Goal: Navigation & Orientation: Find specific page/section

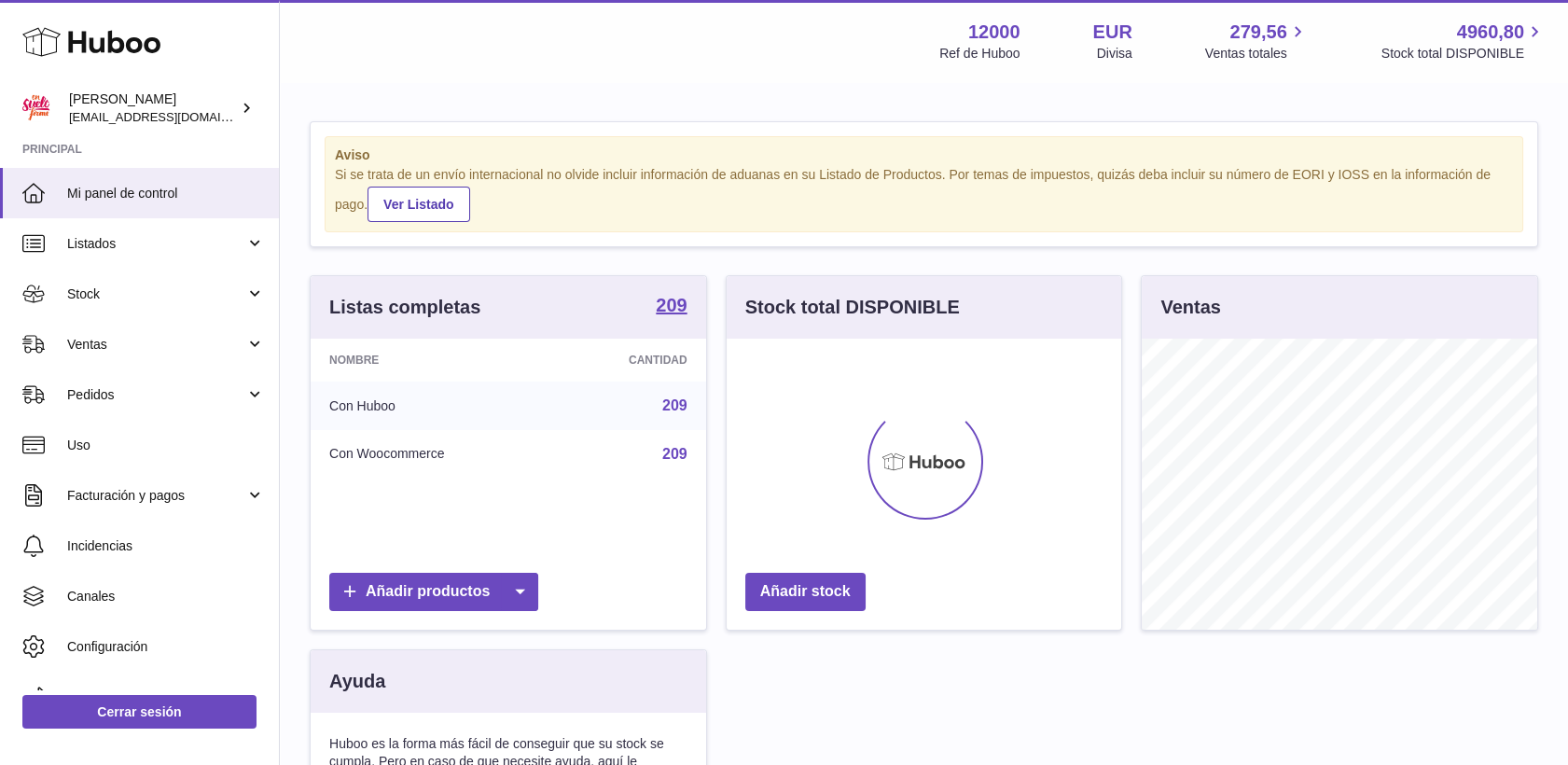
scroll to position [291, 395]
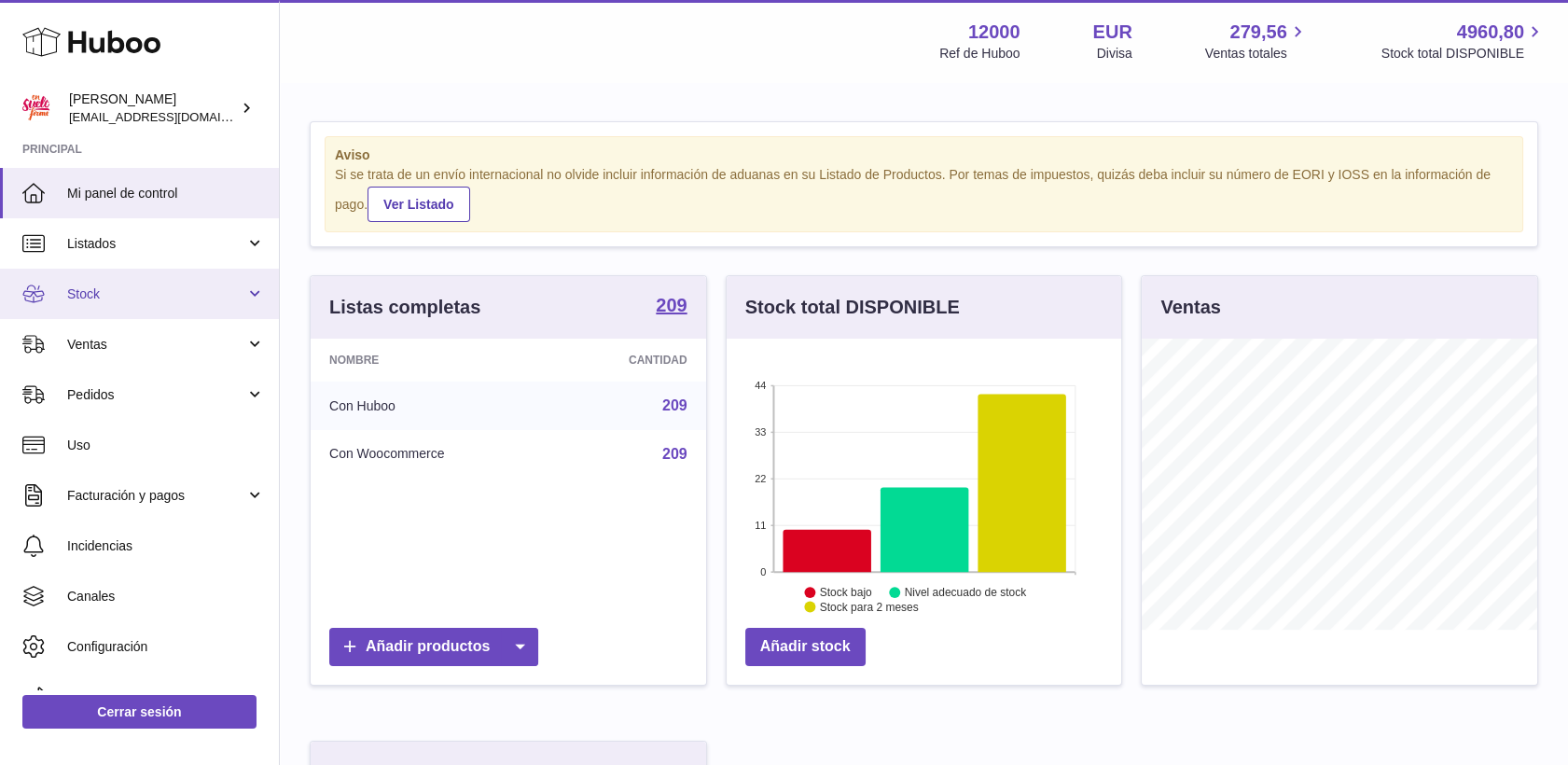
click at [86, 293] on span "Stock" at bounding box center [156, 294] width 179 height 18
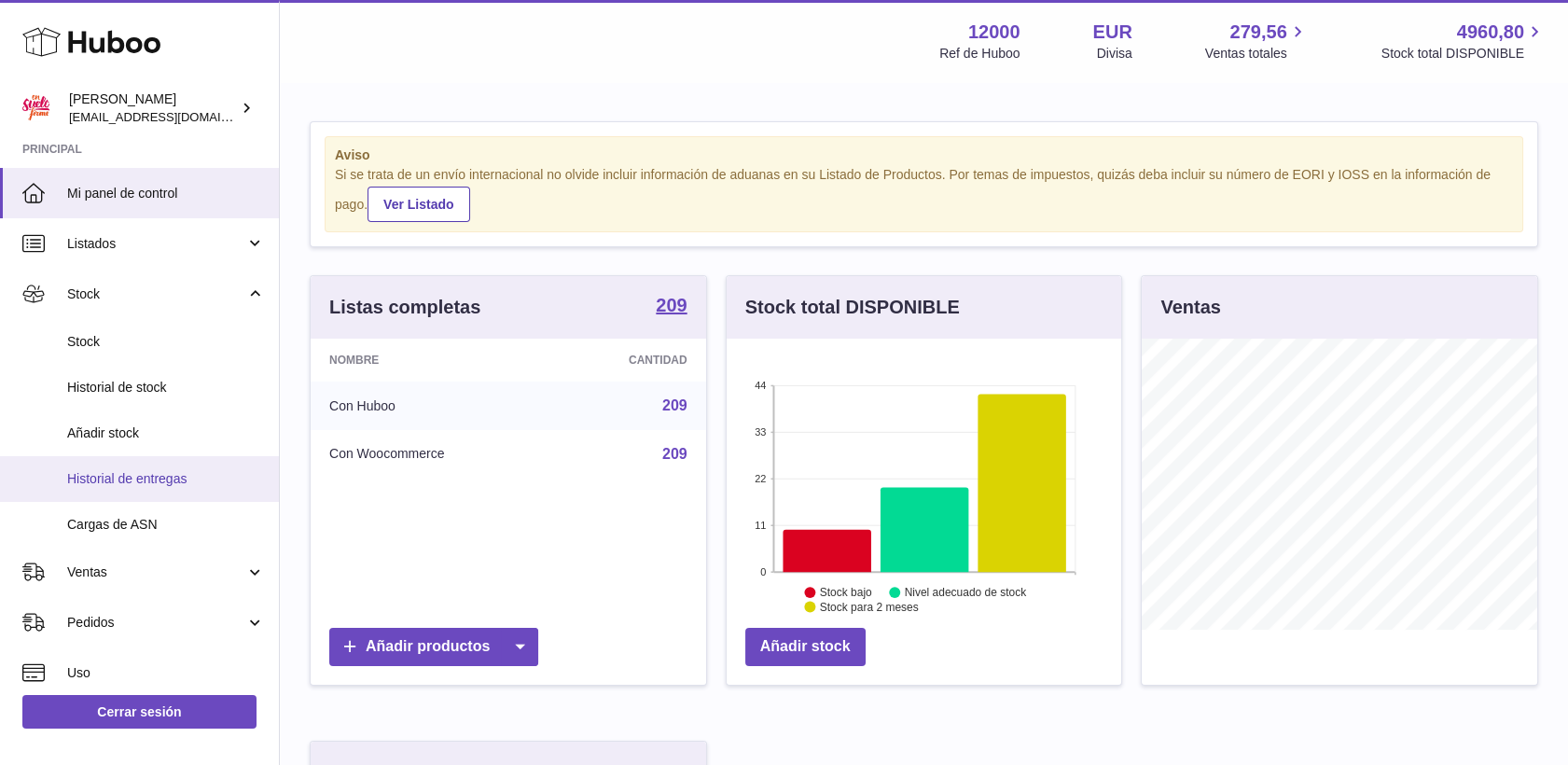
click at [126, 474] on span "Historial de entregas" at bounding box center [165, 478] width 198 height 18
